Goal: Task Accomplishment & Management: Use online tool/utility

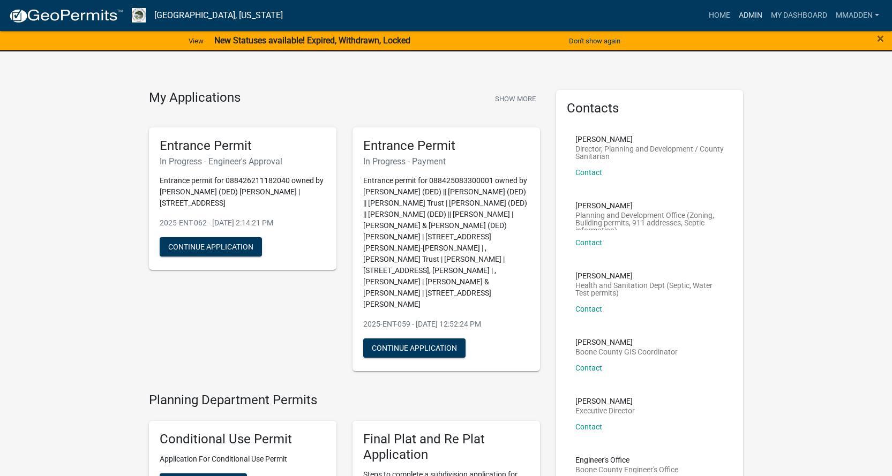
click at [750, 14] on link "Admin" at bounding box center [750, 15] width 32 height 20
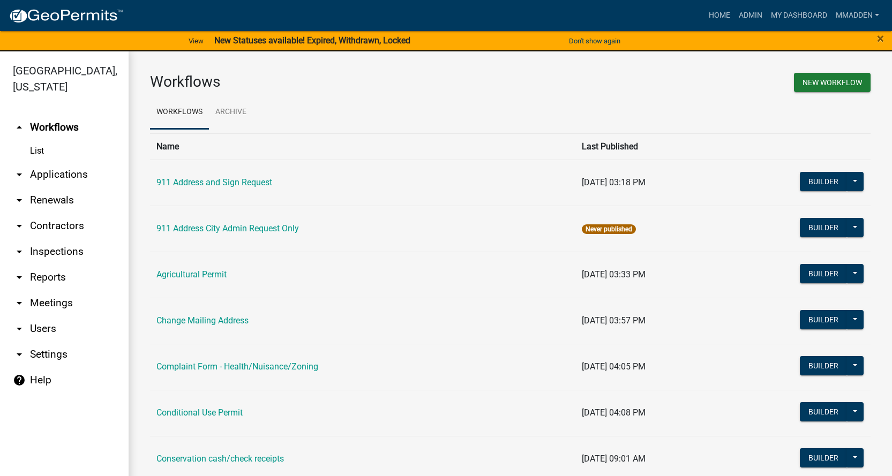
click at [50, 162] on link "arrow_drop_down Applications" at bounding box center [64, 175] width 129 height 26
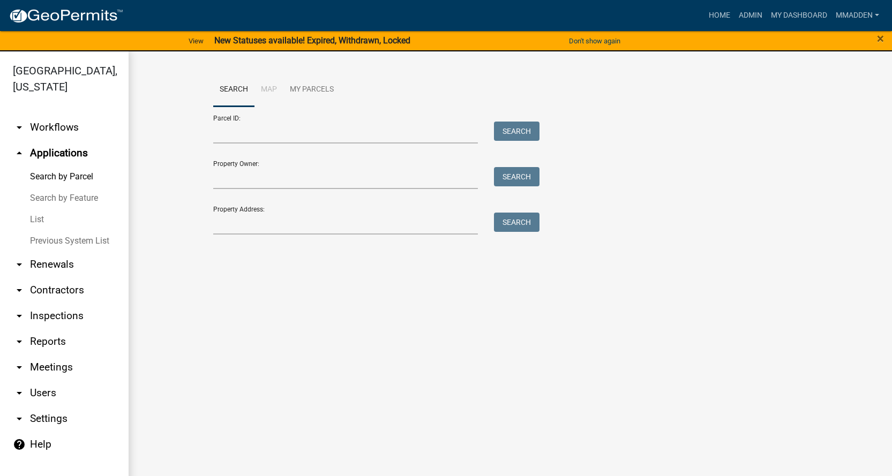
click at [46, 209] on link "List" at bounding box center [64, 219] width 129 height 21
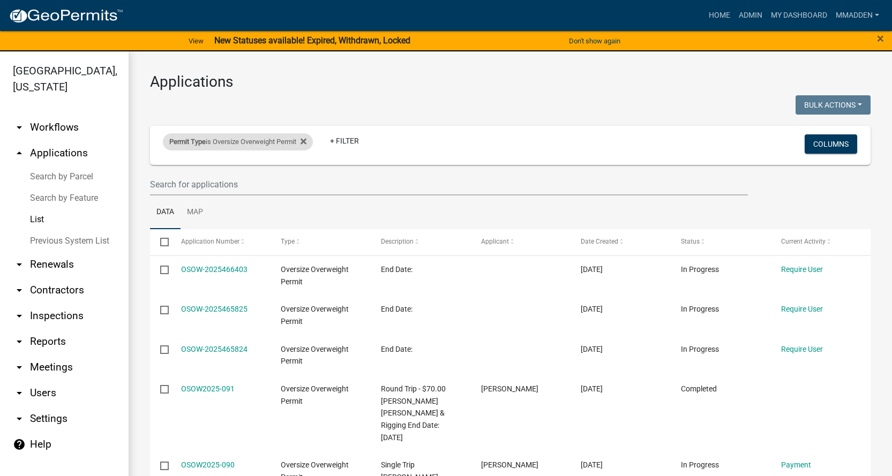
click at [229, 143] on div "Permit Type is Oversize Overweight Permit" at bounding box center [238, 141] width 150 height 17
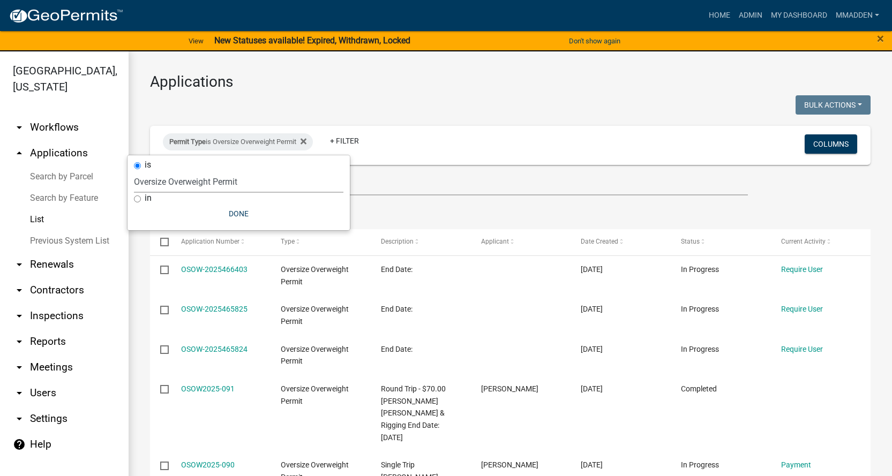
click at [205, 177] on select "Select an option 911 Address and Sign Request 911 Address City Admin Request On…" at bounding box center [238, 182] width 209 height 22
select select "49f45161-7aa4-45c5-ae01-4ec9a449aa58"
click at [134, 171] on select "Select an option 911 Address and Sign Request 911 Address City Admin Request On…" at bounding box center [238, 182] width 209 height 22
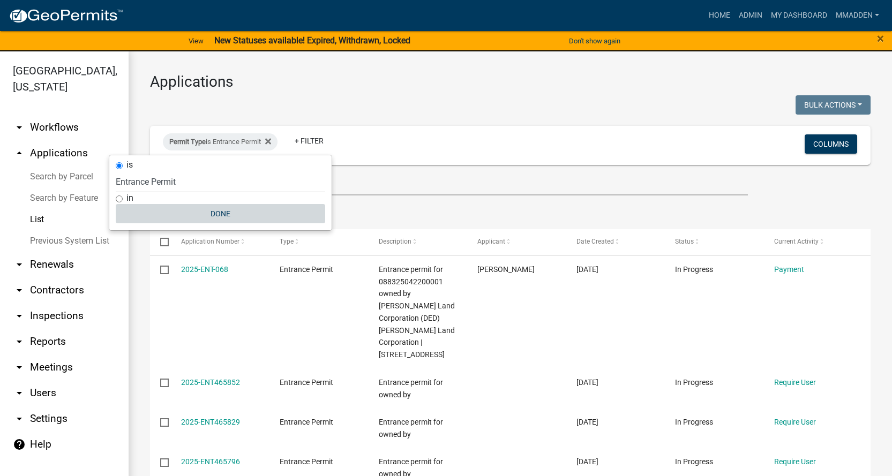
click at [222, 217] on button "Done" at bounding box center [220, 213] width 209 height 19
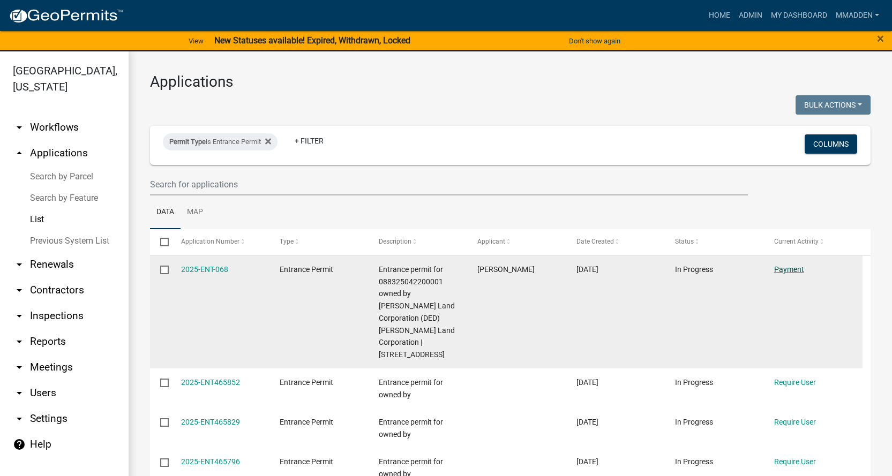
click at [794, 267] on link "Payment" at bounding box center [789, 269] width 30 height 9
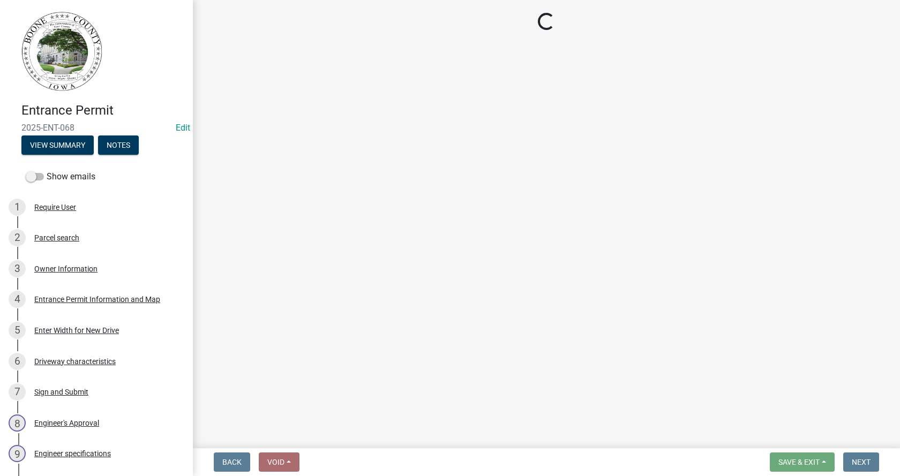
select select "3: 3"
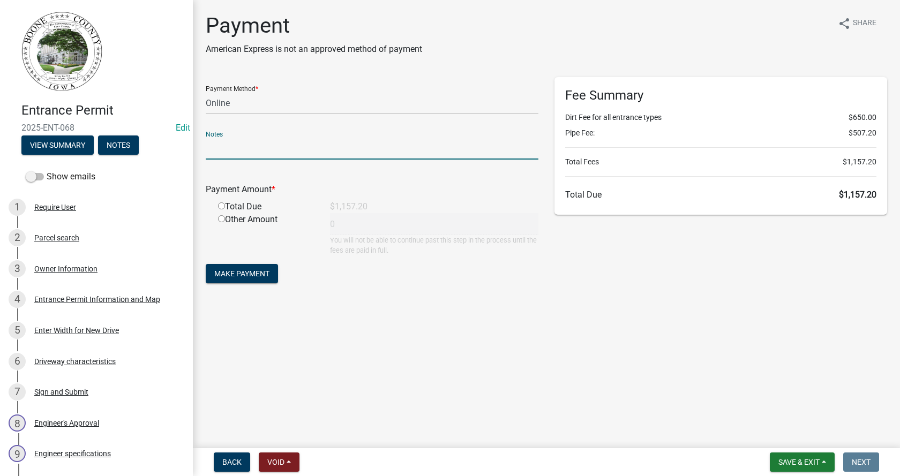
click at [261, 141] on input "text" at bounding box center [372, 149] width 333 height 22
click at [220, 206] on input "radio" at bounding box center [221, 205] width 7 height 7
radio input "true"
type input "1157.2"
click at [236, 106] on select "Credit Card POS Check Cash Online" at bounding box center [372, 103] width 333 height 22
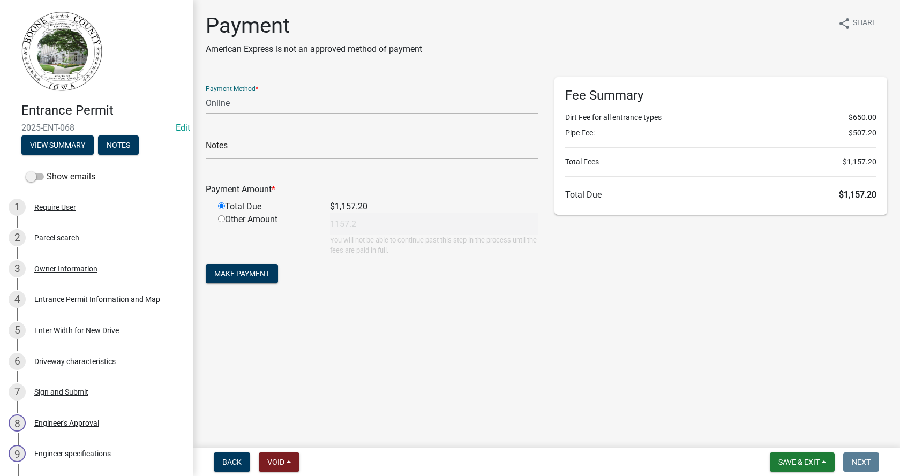
select select "1: 0"
click at [206, 92] on select "Credit Card POS Check Cash Online" at bounding box center [372, 103] width 333 height 22
click at [274, 154] on input "text" at bounding box center [372, 149] width 333 height 22
type input "4478"
click at [239, 277] on span "Make Payment" at bounding box center [241, 273] width 55 height 9
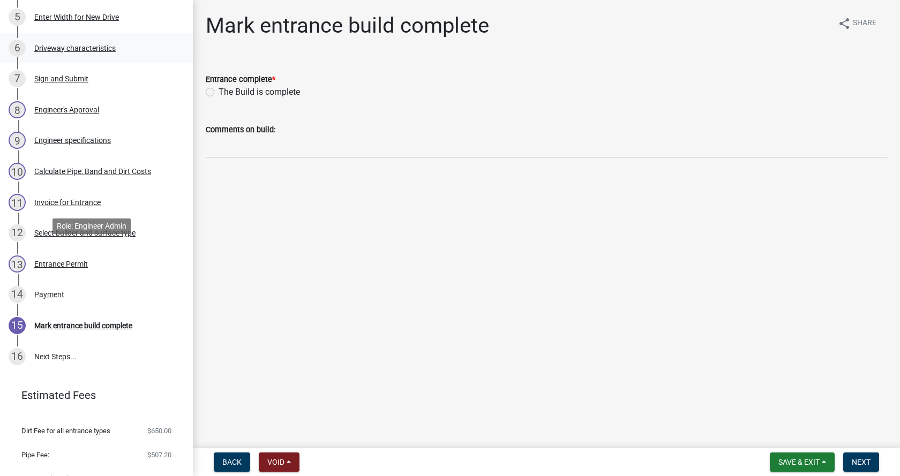
scroll to position [321, 0]
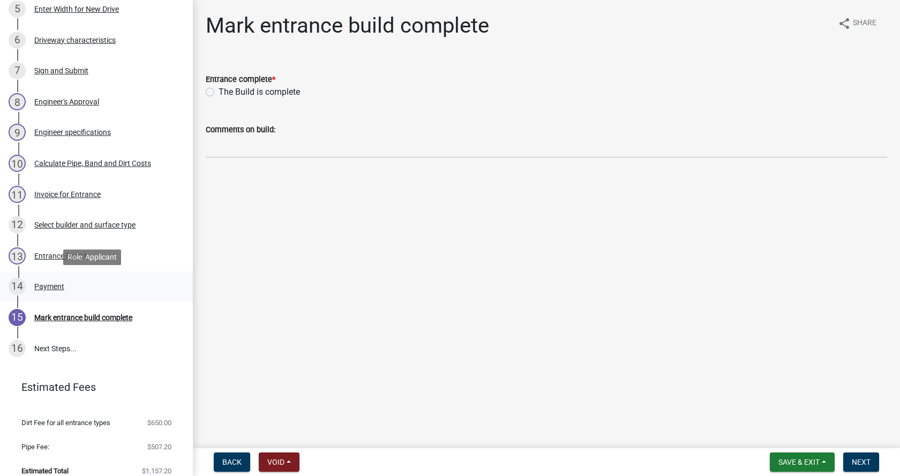
click at [54, 288] on div "Payment" at bounding box center [49, 286] width 30 height 7
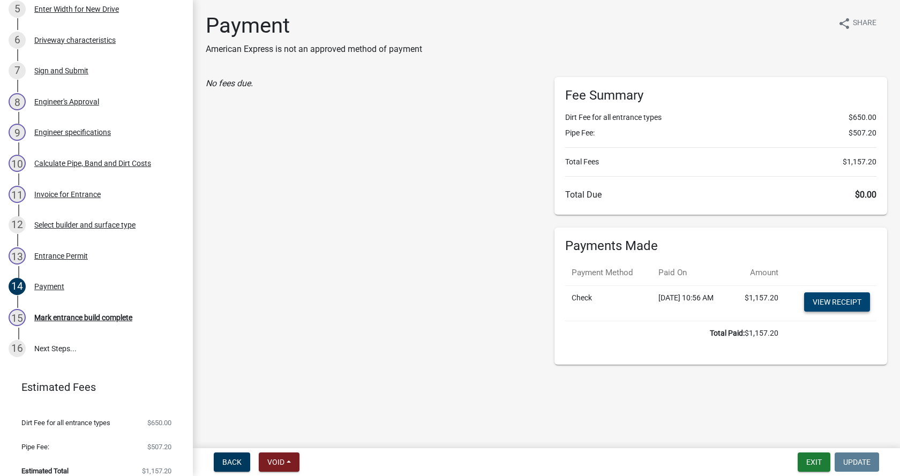
click at [847, 303] on link "View receipt" at bounding box center [837, 301] width 66 height 19
